Goal: Transaction & Acquisition: Purchase product/service

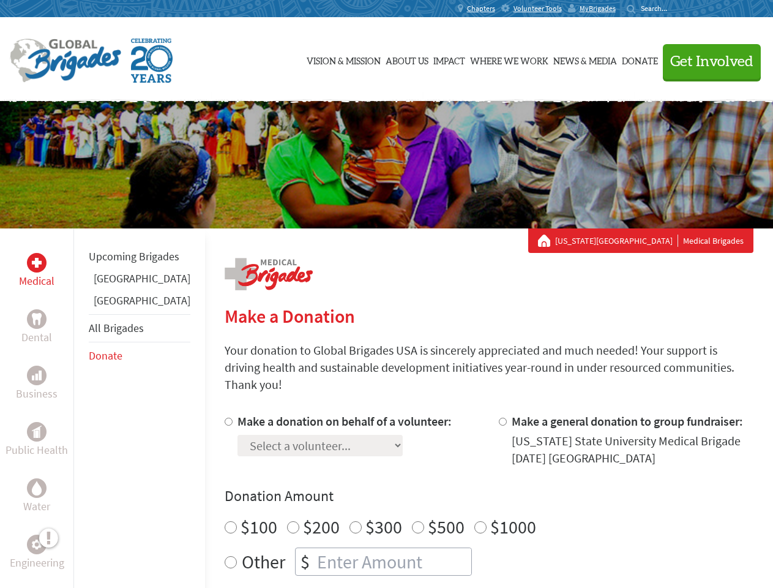
click at [676, 9] on div "Search for:" at bounding box center [651, 9] width 49 height 10
click at [707, 61] on span "Get Involved" at bounding box center [712, 61] width 83 height 15
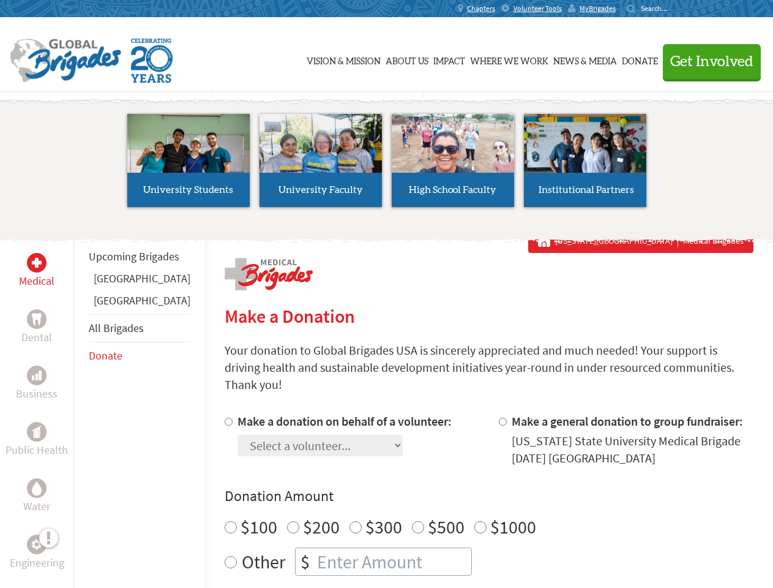
click at [387, 165] on li "High School Faculty" at bounding box center [453, 160] width 132 height 113
click at [81, 408] on div "Upcoming Brigades [GEOGRAPHIC_DATA] [GEOGRAPHIC_DATA] All Brigades Donate" at bounding box center [139, 522] width 132 height 588
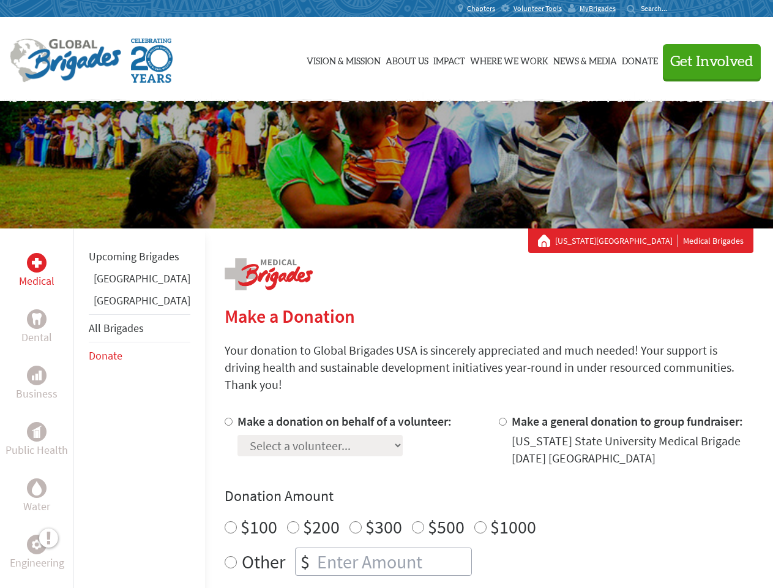
click at [468, 492] on div "Donation Amount $100 $200 $300 $500 $1000 Other $" at bounding box center [489, 530] width 529 height 89
click at [225, 418] on input "Make a donation on behalf of a volunteer:" at bounding box center [229, 422] width 8 height 8
radio input "true"
click at [499, 418] on input "Make a general donation to group fundraiser:" at bounding box center [503, 422] width 8 height 8
radio input "true"
